Goal: Navigation & Orientation: Find specific page/section

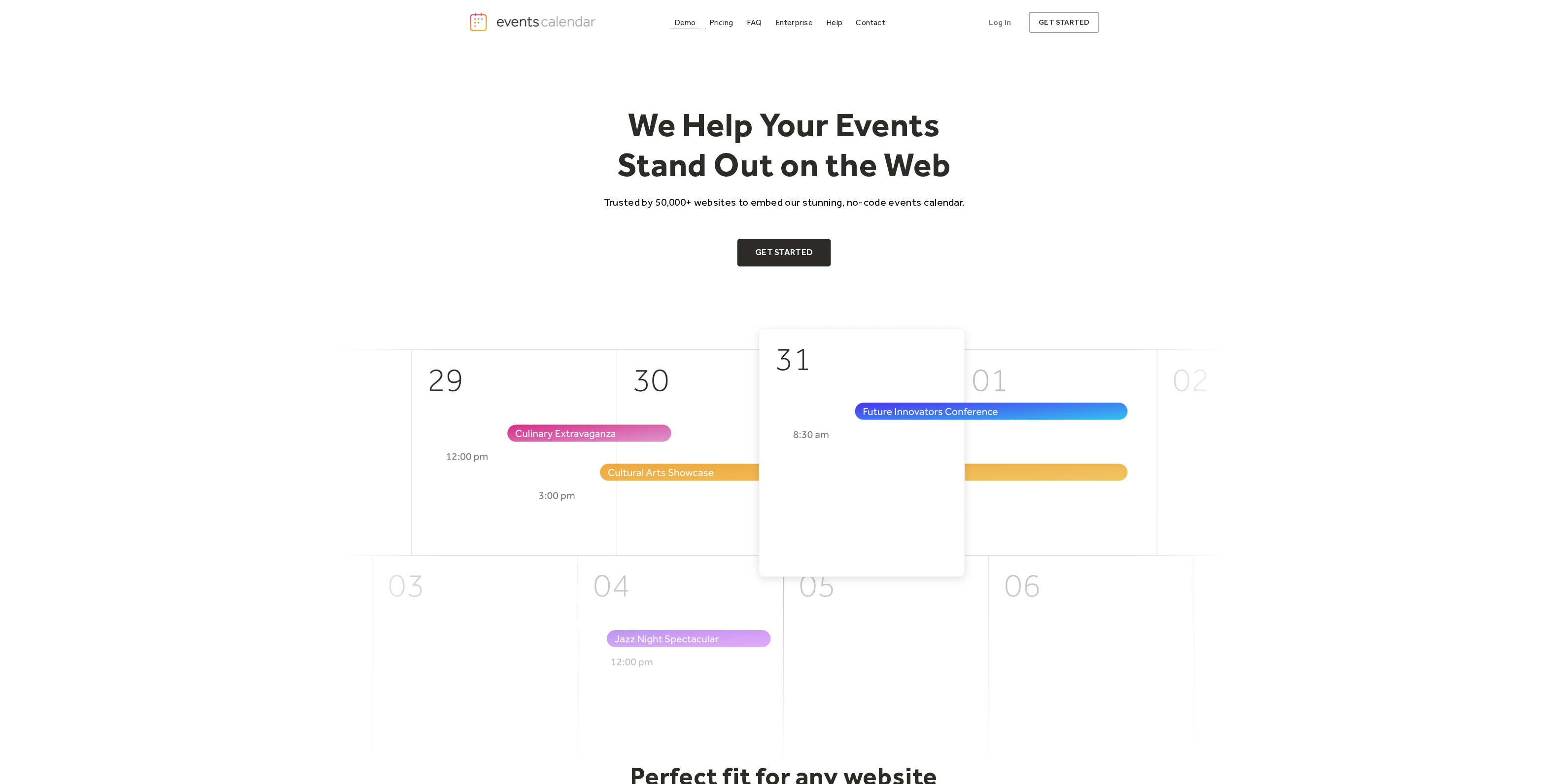
click at [692, 21] on div "Demo" at bounding box center [685, 22] width 21 height 5
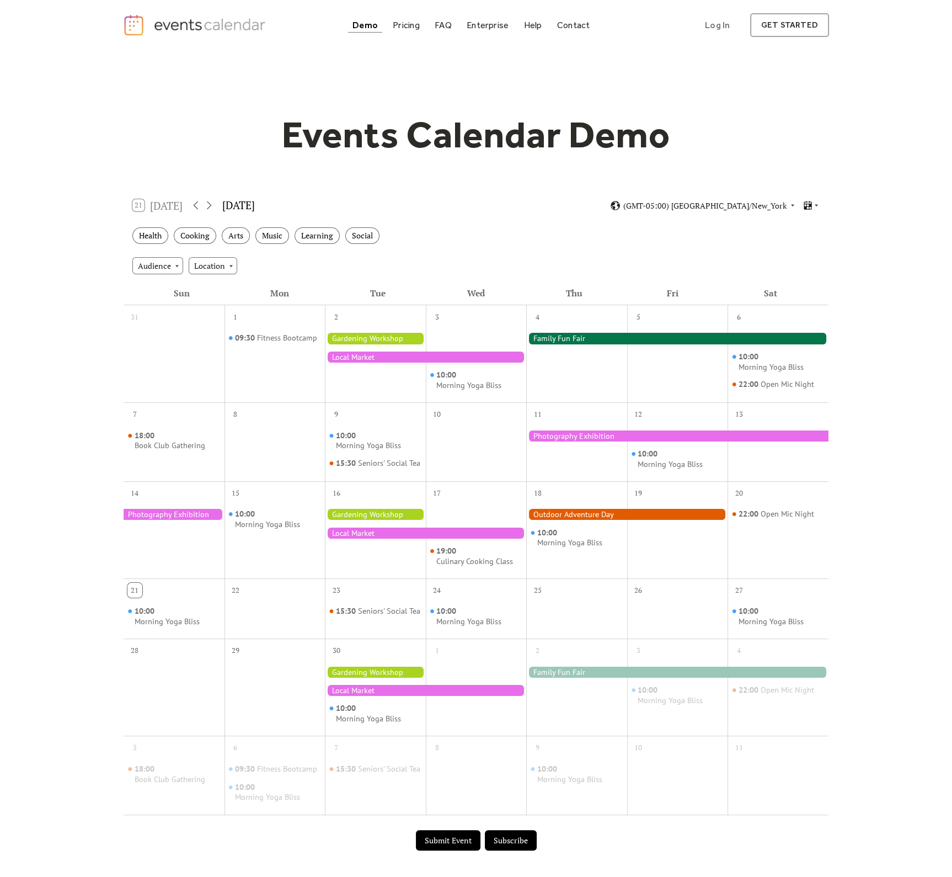
click at [561, 405] on div "11" at bounding box center [576, 412] width 101 height 21
click at [585, 333] on div at bounding box center [677, 338] width 302 height 11
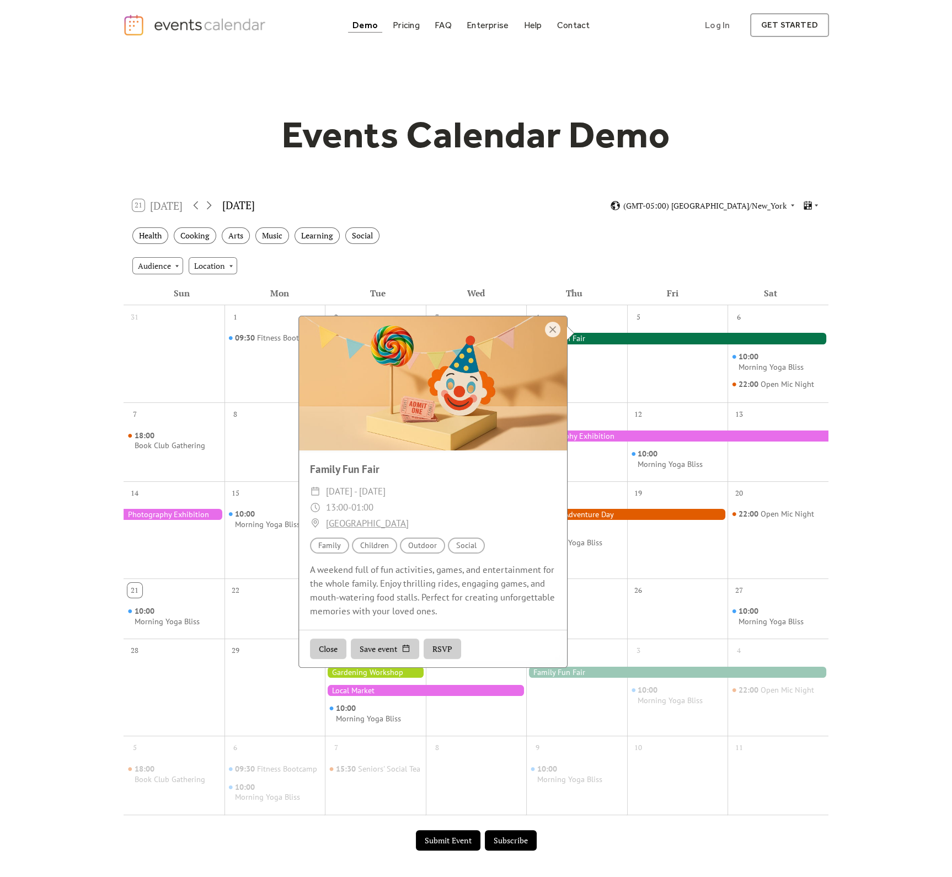
click at [555, 329] on div at bounding box center [552, 329] width 15 height 15
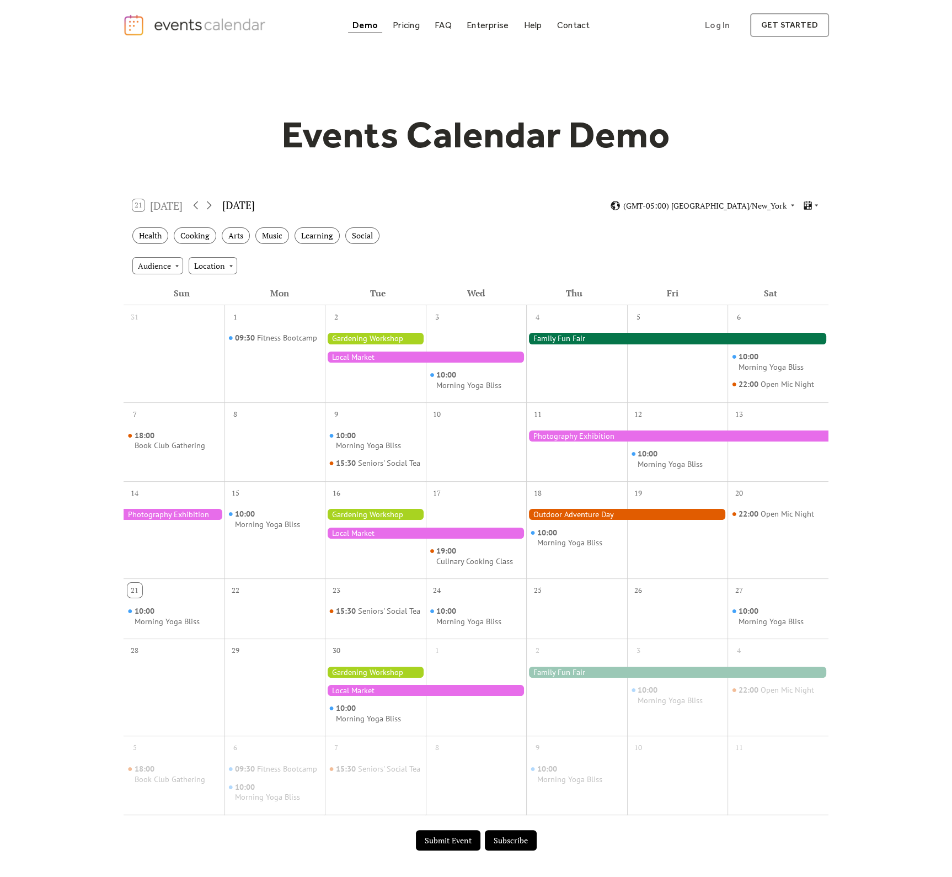
click at [594, 335] on div at bounding box center [677, 338] width 302 height 11
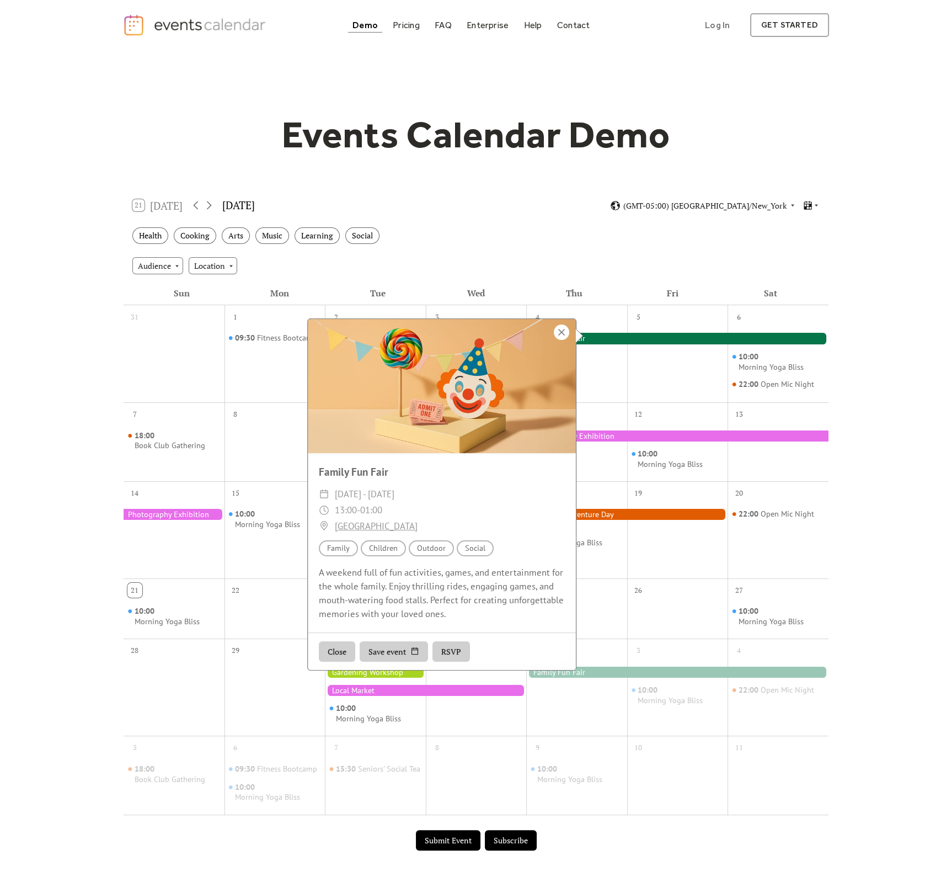
drag, startPoint x: 560, startPoint y: 326, endPoint x: 569, endPoint y: 317, distance: 12.1
click at [560, 324] on div "Family Fun Fair ​ Thu, Sep 4 - Sat, Sep 6, 2025 ​ 13:00 - 01:00 ​ Prospect Park…" at bounding box center [442, 494] width 268 height 351
click at [555, 322] on div at bounding box center [442, 386] width 268 height 134
click at [572, 332] on div at bounding box center [442, 386] width 268 height 134
click at [563, 328] on div at bounding box center [561, 331] width 15 height 15
